Goal: Check status: Check status

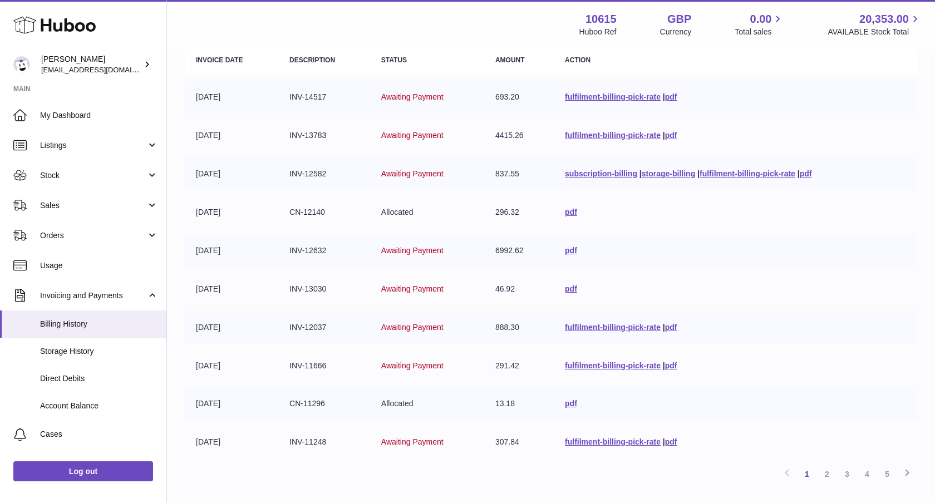
scroll to position [143, 0]
click at [117, 209] on span "Sales" at bounding box center [93, 205] width 106 height 11
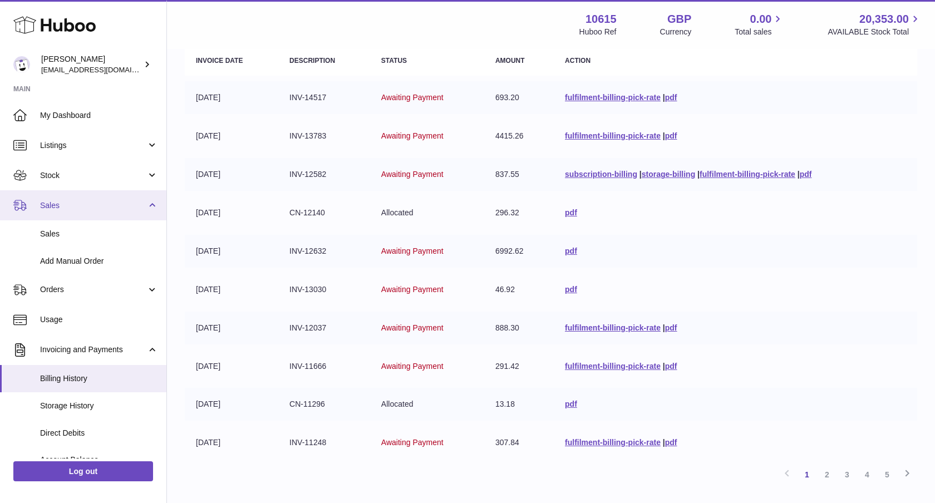
drag, startPoint x: 128, startPoint y: 178, endPoint x: 141, endPoint y: 183, distance: 13.7
click at [128, 178] on span "Stock" at bounding box center [93, 175] width 106 height 11
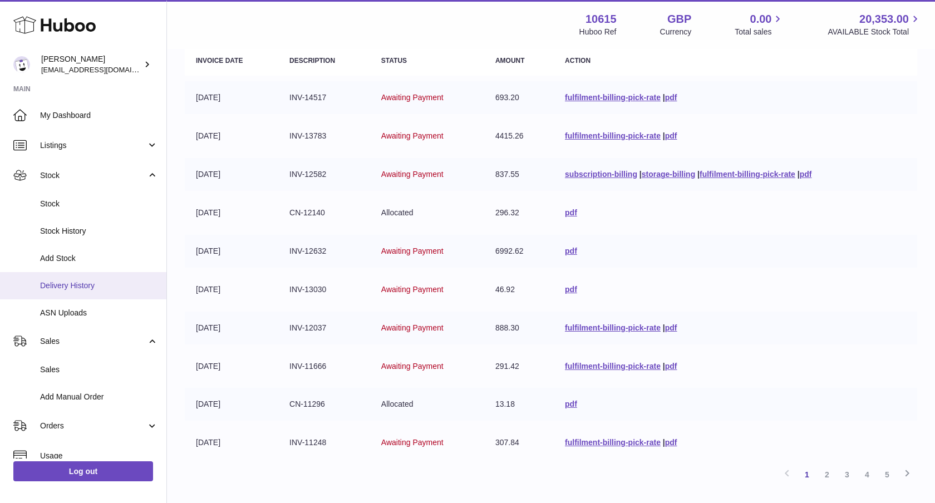
click at [78, 291] on link "Delivery History" at bounding box center [83, 285] width 166 height 27
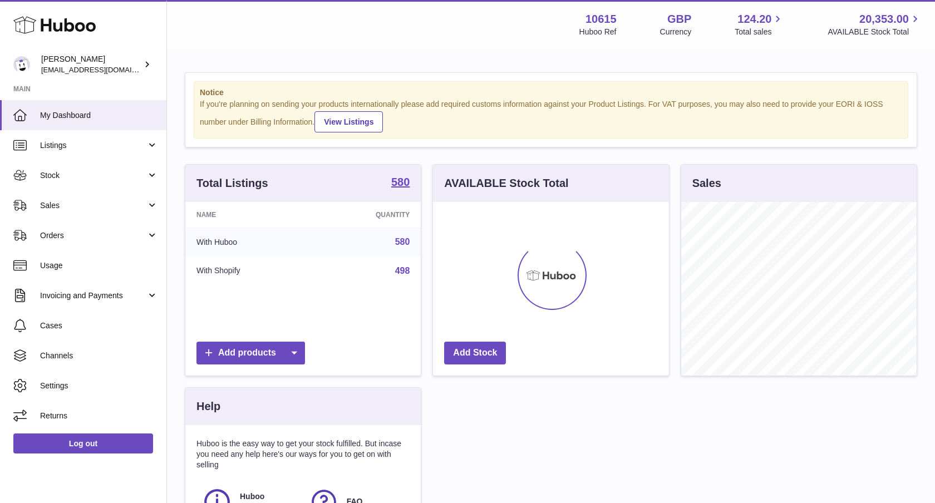
scroll to position [174, 236]
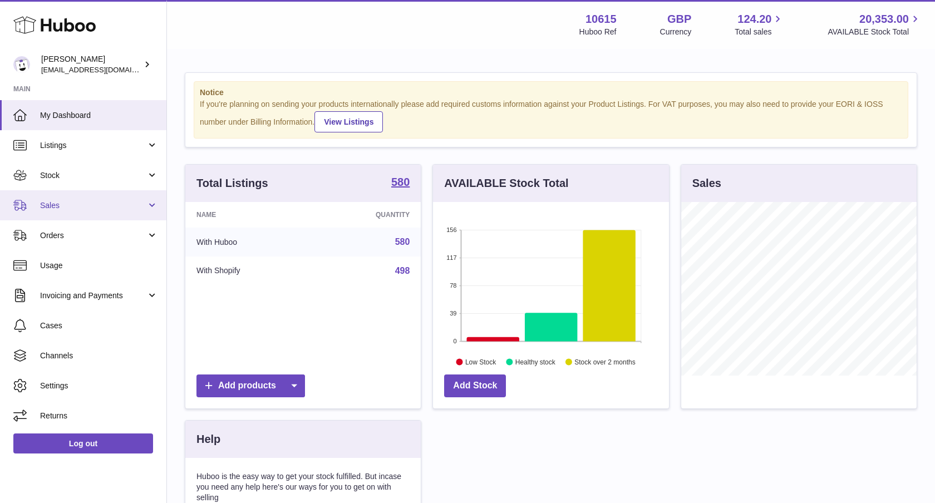
click at [86, 212] on link "Sales" at bounding box center [83, 205] width 166 height 30
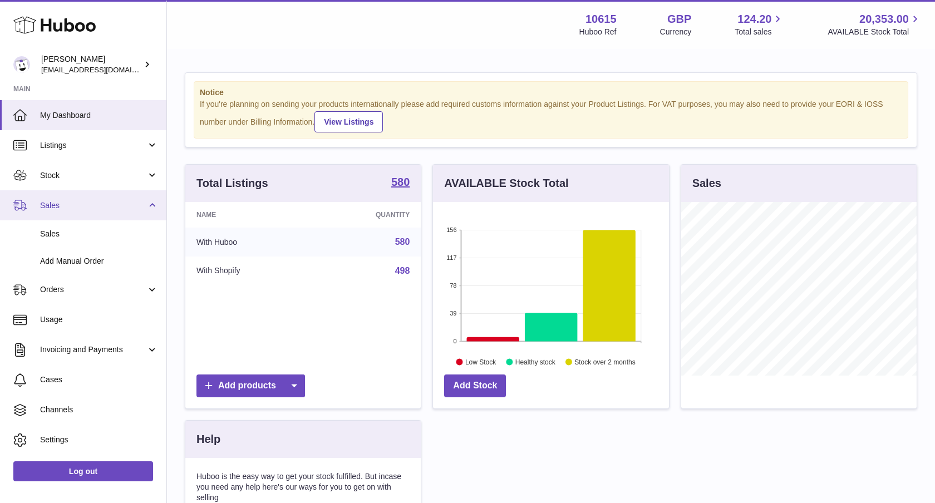
click at [87, 205] on span "Sales" at bounding box center [93, 205] width 106 height 11
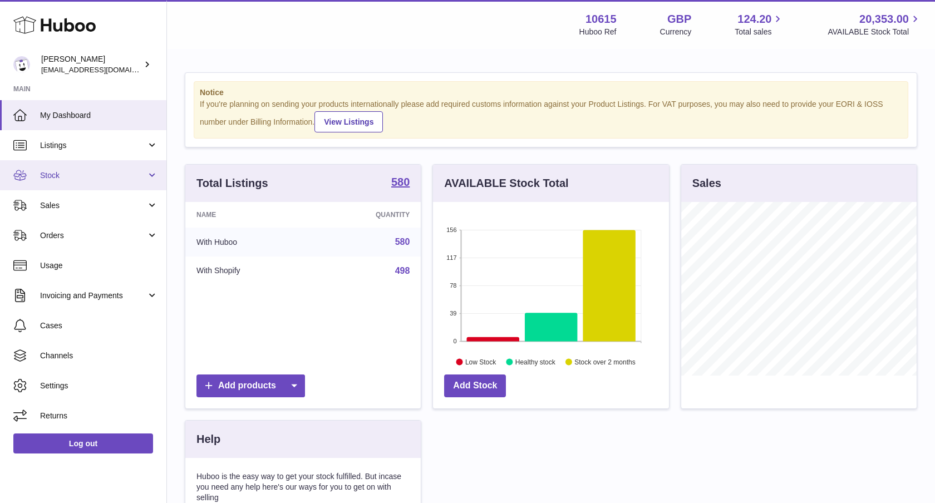
click at [99, 175] on span "Stock" at bounding box center [93, 175] width 106 height 11
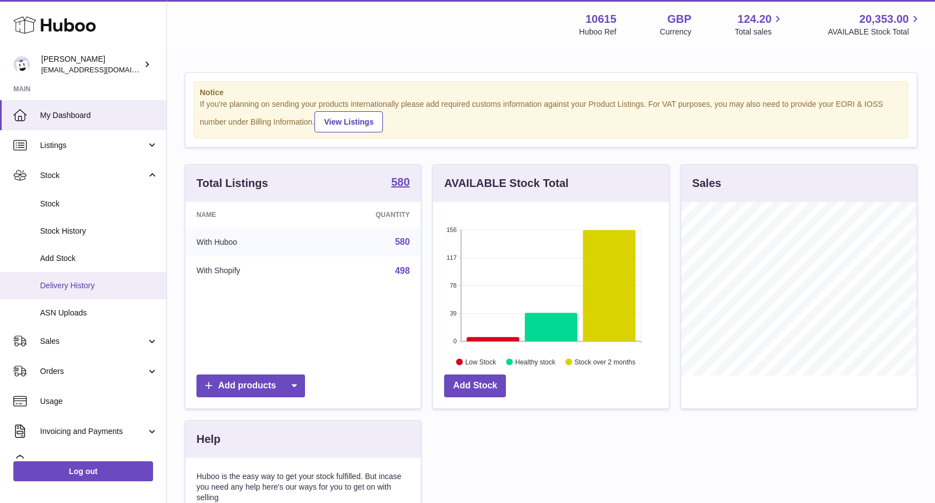
click at [80, 282] on span "Delivery History" at bounding box center [99, 286] width 118 height 11
